Goal: Obtain resource: Obtain resource

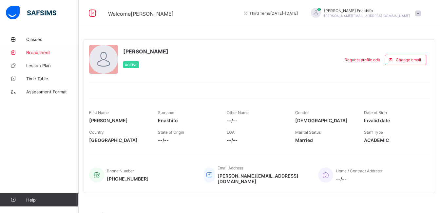
click at [38, 51] on span "Broadsheet" at bounding box center [52, 52] width 52 height 5
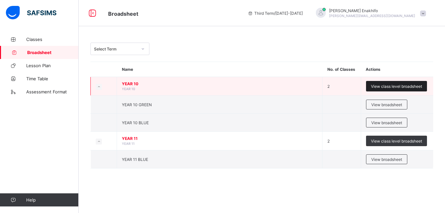
click at [375, 84] on span "View class level broadsheet" at bounding box center [396, 86] width 51 height 5
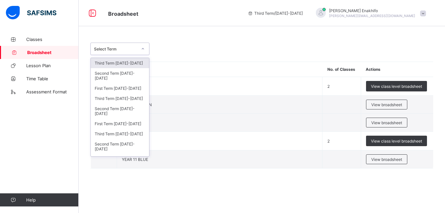
click at [144, 48] on icon at bounding box center [143, 49] width 4 height 7
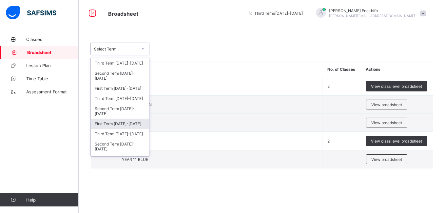
click at [122, 125] on div "First Term 2024-2025" at bounding box center [120, 124] width 58 height 10
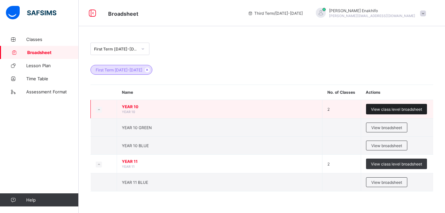
click at [389, 108] on span "View class level broadsheet" at bounding box center [396, 109] width 51 height 5
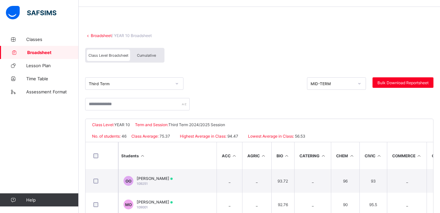
scroll to position [20, 0]
click at [177, 85] on icon at bounding box center [177, 83] width 4 height 7
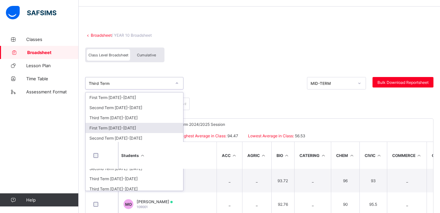
click at [120, 128] on div "First Term 2024-2025" at bounding box center [135, 128] width 98 height 10
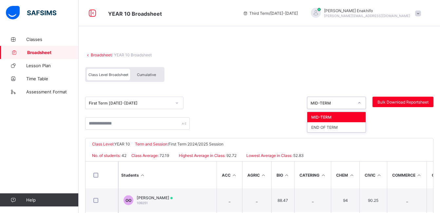
click at [361, 104] on icon at bounding box center [359, 103] width 4 height 7
click at [338, 129] on div "END OF TERM" at bounding box center [336, 127] width 58 height 10
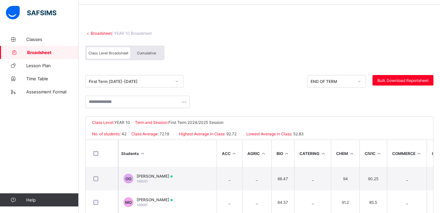
scroll to position [16, 0]
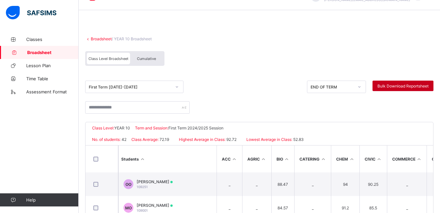
click at [413, 85] on span "Bulk Download Reportsheet" at bounding box center [402, 86] width 51 height 5
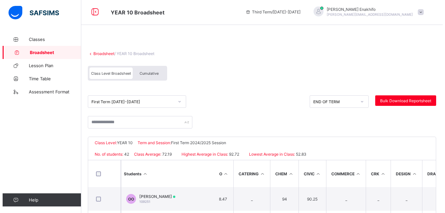
scroll to position [0, 0]
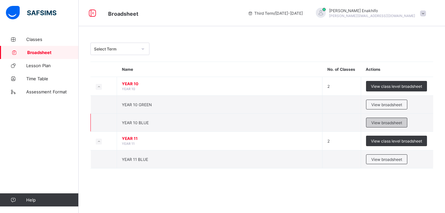
click at [388, 124] on span "View broadsheet" at bounding box center [386, 122] width 31 height 5
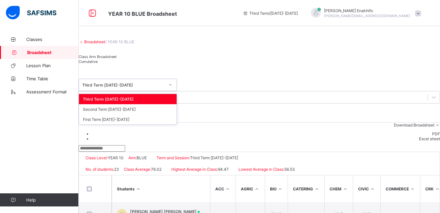
click at [172, 88] on icon at bounding box center [170, 85] width 4 height 7
click at [128, 125] on div "First Term 2024-2025" at bounding box center [128, 119] width 98 height 10
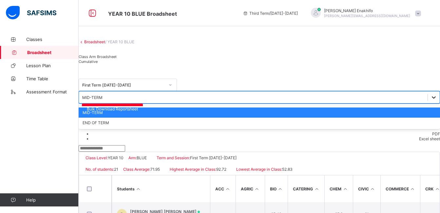
click at [431, 96] on icon at bounding box center [434, 97] width 7 height 7
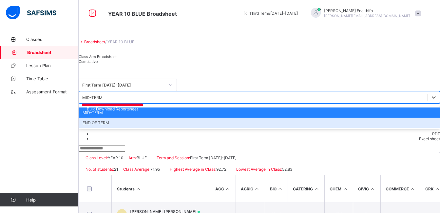
click at [345, 123] on div "END OF TERM" at bounding box center [259, 123] width 361 height 10
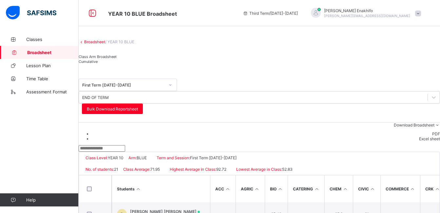
click at [419, 141] on li "Excel sheet" at bounding box center [266, 138] width 348 height 5
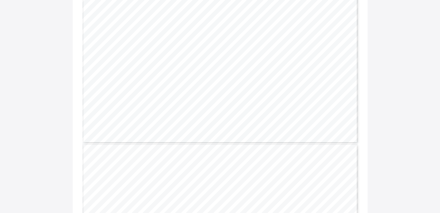
scroll to position [112, 0]
